Goal: Information Seeking & Learning: Learn about a topic

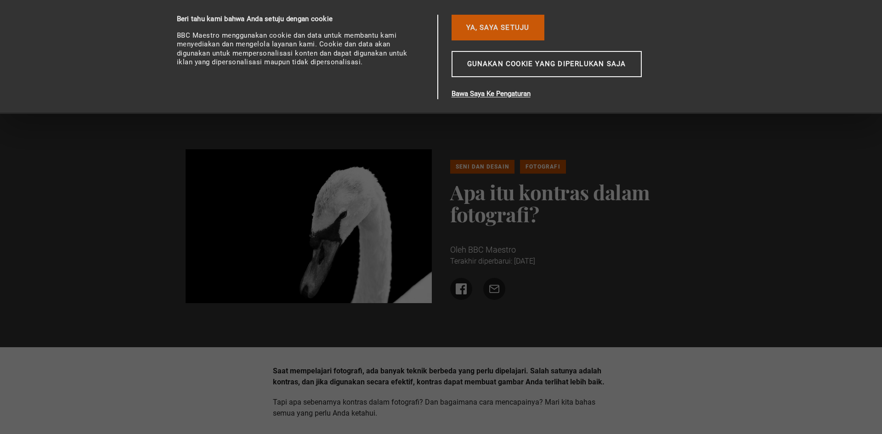
click at [498, 30] on font "Ya, saya setuju" at bounding box center [497, 27] width 63 height 8
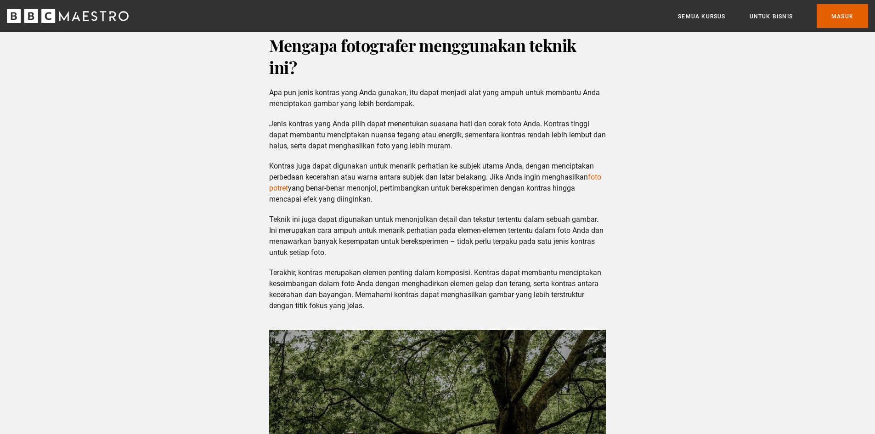
scroll to position [1148, 0]
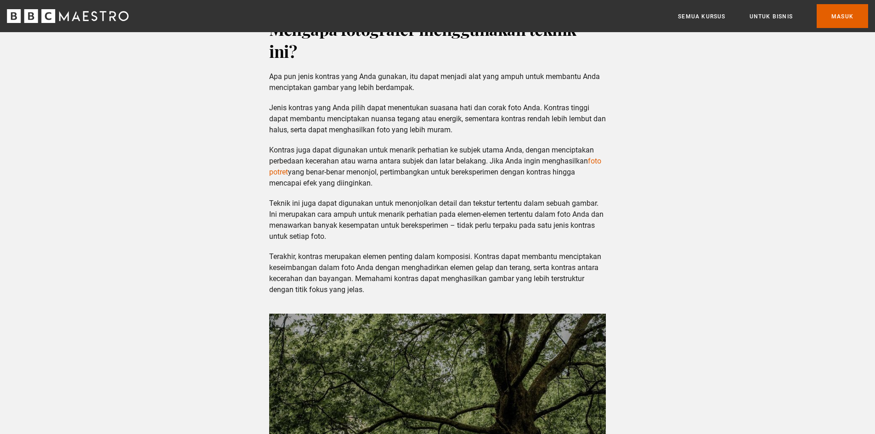
drag, startPoint x: 270, startPoint y: 149, endPoint x: 387, endPoint y: 180, distance: 121.0
click at [387, 180] on p "Kontras juga dapat digunakan untuk menarik perhatian ke subjek utama Anda, deng…" at bounding box center [437, 167] width 337 height 44
click at [620, 180] on div "Saat mempelajari fotografi, ada banyak teknik berbeda yang perlu dipelajari. Sa…" at bounding box center [437, 417] width 875 height 2560
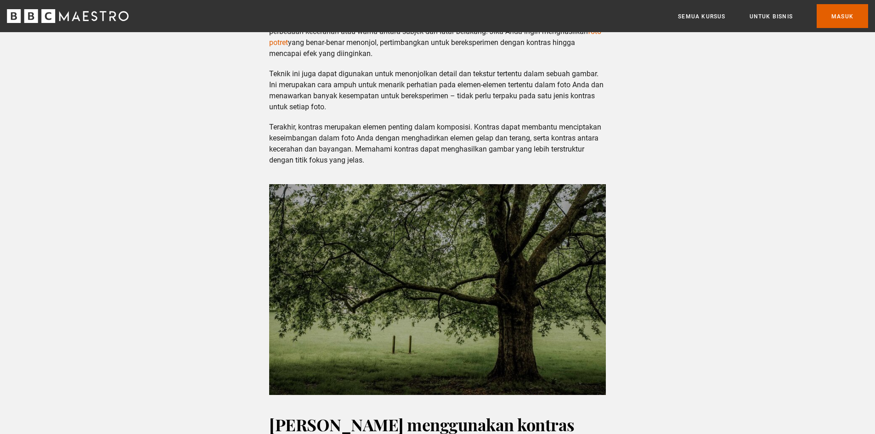
scroll to position [1286, 0]
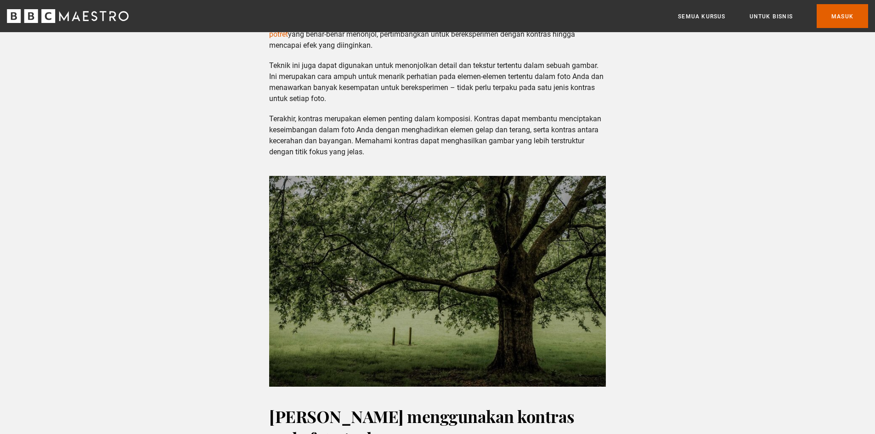
click at [662, 173] on div "Saat mempelajari fotografi, ada banyak teknik berbeda yang perlu dipelajari. Sa…" at bounding box center [437, 279] width 875 height 2560
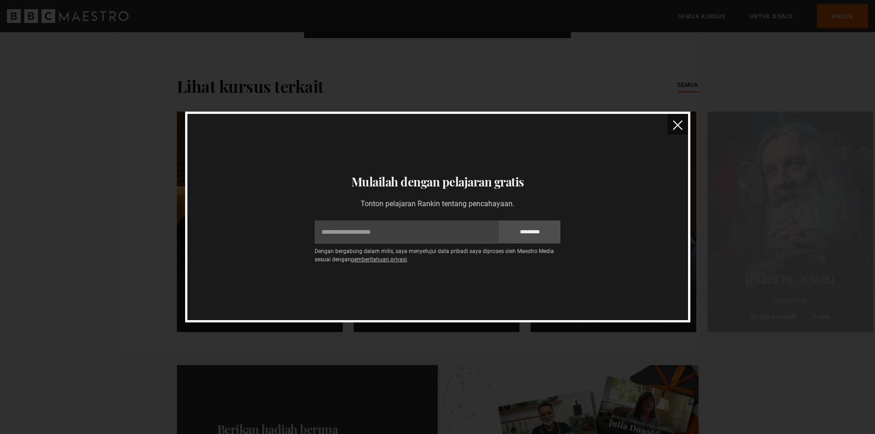
scroll to position [2067, 0]
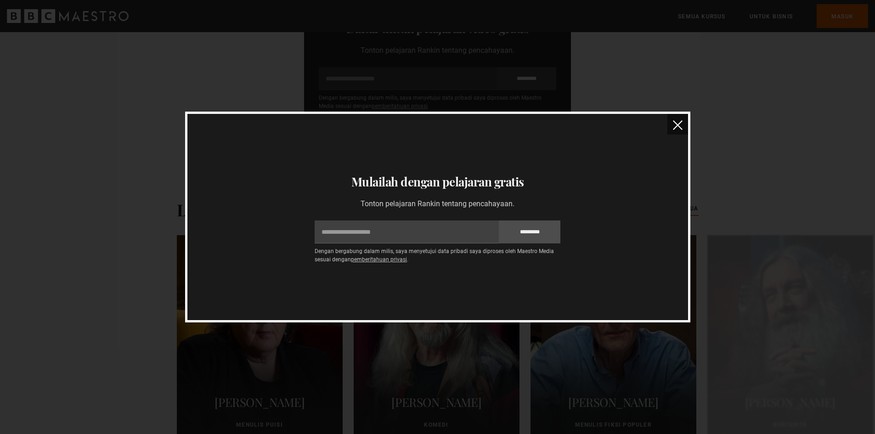
click at [686, 125] on button "menutup" at bounding box center [677, 124] width 21 height 21
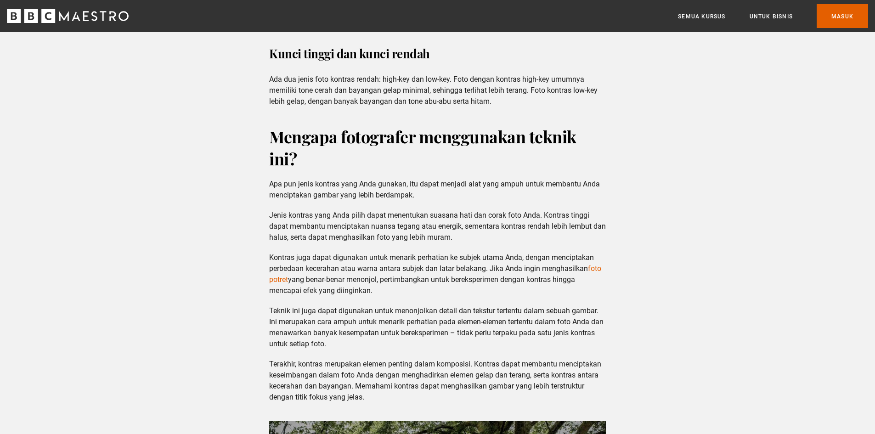
scroll to position [1056, 0]
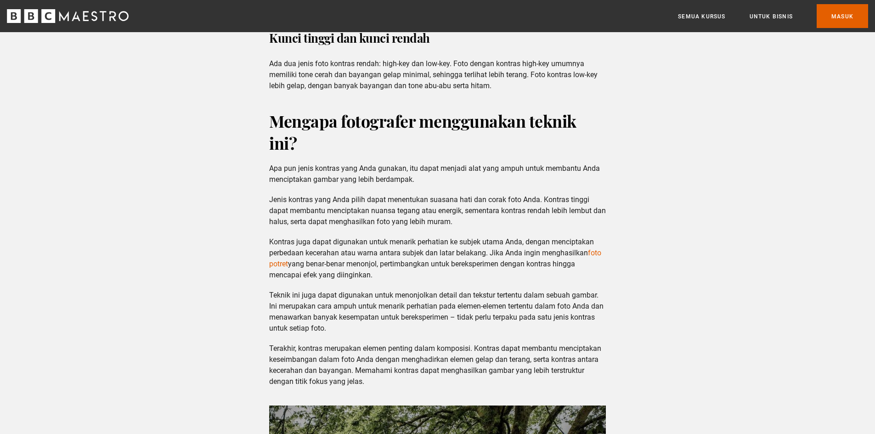
drag, startPoint x: 271, startPoint y: 239, endPoint x: 422, endPoint y: 277, distance: 155.7
click at [422, 277] on p "Kontras juga dapat digunakan untuk menarik perhatian ke subjek utama Anda, deng…" at bounding box center [437, 259] width 337 height 44
copy p "Kontras juga dapat digunakan untuk menarik perhatian ke subjek utama Anda, deng…"
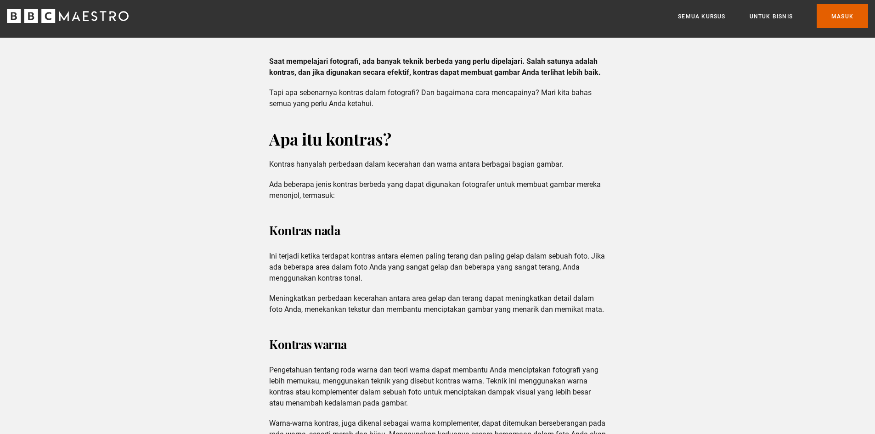
scroll to position [138, 0]
